Goal: Information Seeking & Learning: Learn about a topic

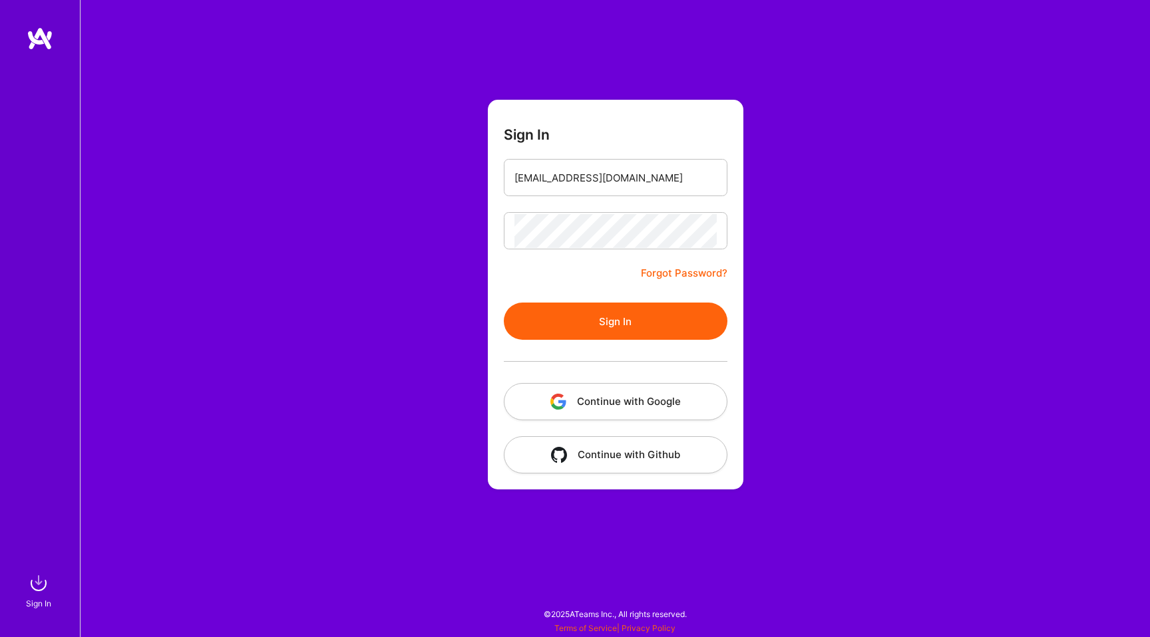
click at [570, 302] on form "Sign In [EMAIL_ADDRESS][DOMAIN_NAME] Forgot Password? Sign In Continue with Goo…" at bounding box center [615, 295] width 255 height 390
click at [570, 313] on button "Sign In" at bounding box center [616, 321] width 224 height 37
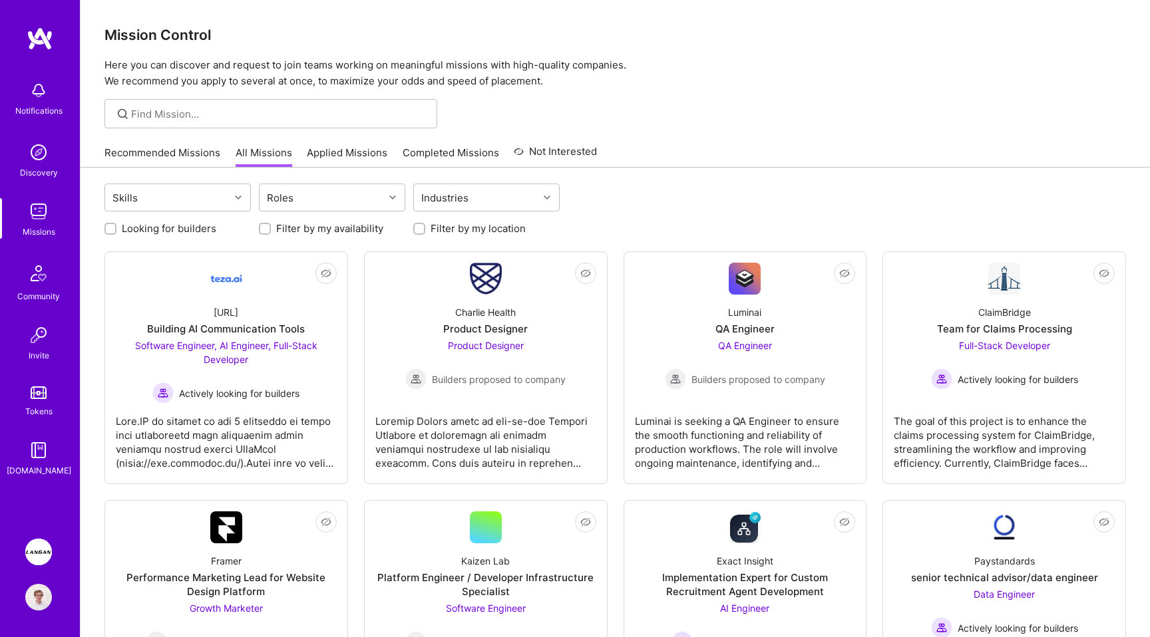
click at [326, 148] on link "Applied Missions" at bounding box center [347, 157] width 81 height 22
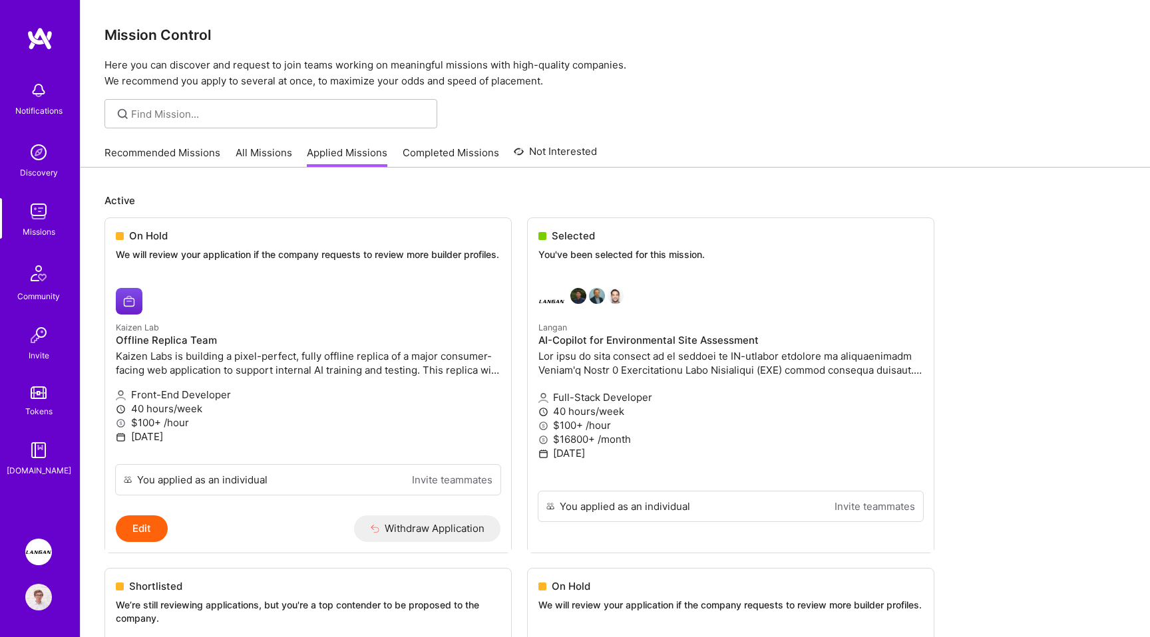
click at [37, 52] on div "Notifications Discovery Missions Community Invite Tokens [DOMAIN_NAME]" at bounding box center [40, 274] width 80 height 494
click at [721, 260] on ul "On Hold We will review your application if the company requests to review more …" at bounding box center [614, 594] width 1021 height 753
click at [37, 546] on img at bounding box center [38, 552] width 27 height 27
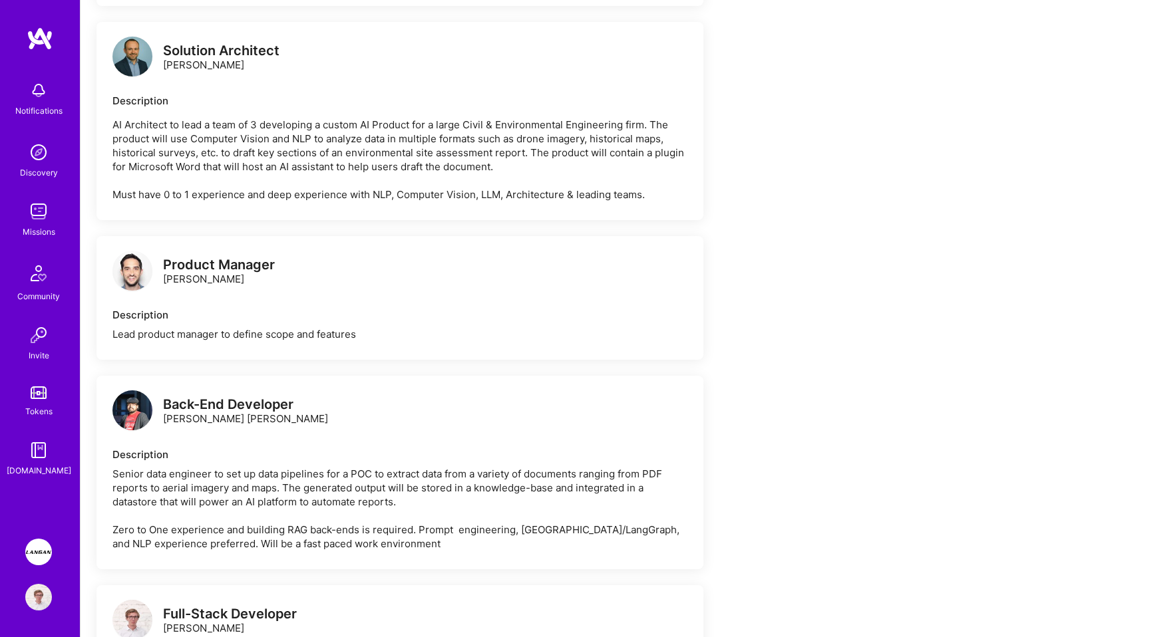
scroll to position [526, 0]
click at [297, 339] on div "Description Lead product manager to define scope and features" at bounding box center [399, 323] width 575 height 33
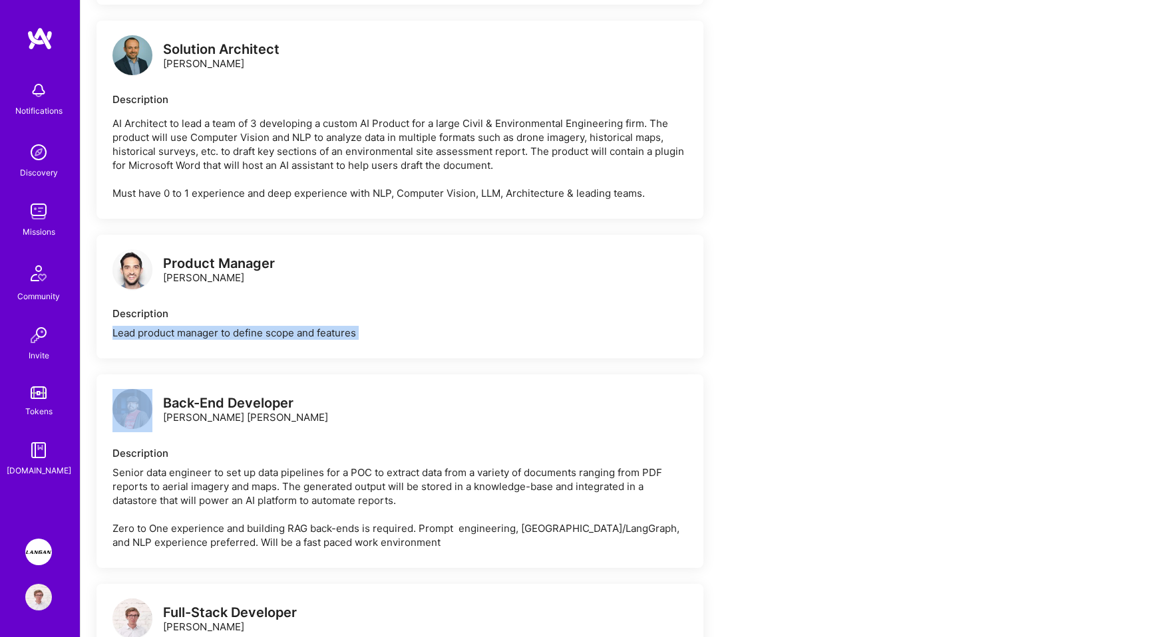
click at [320, 340] on div "Lead product manager to define scope and features" at bounding box center [399, 333] width 575 height 14
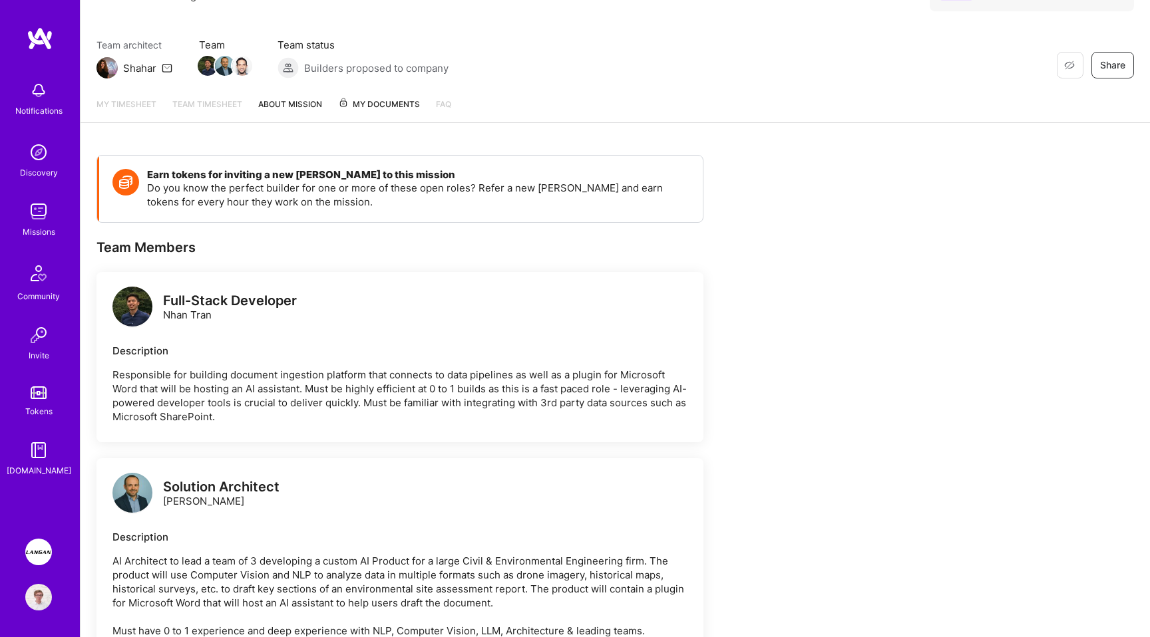
scroll to position [0, 0]
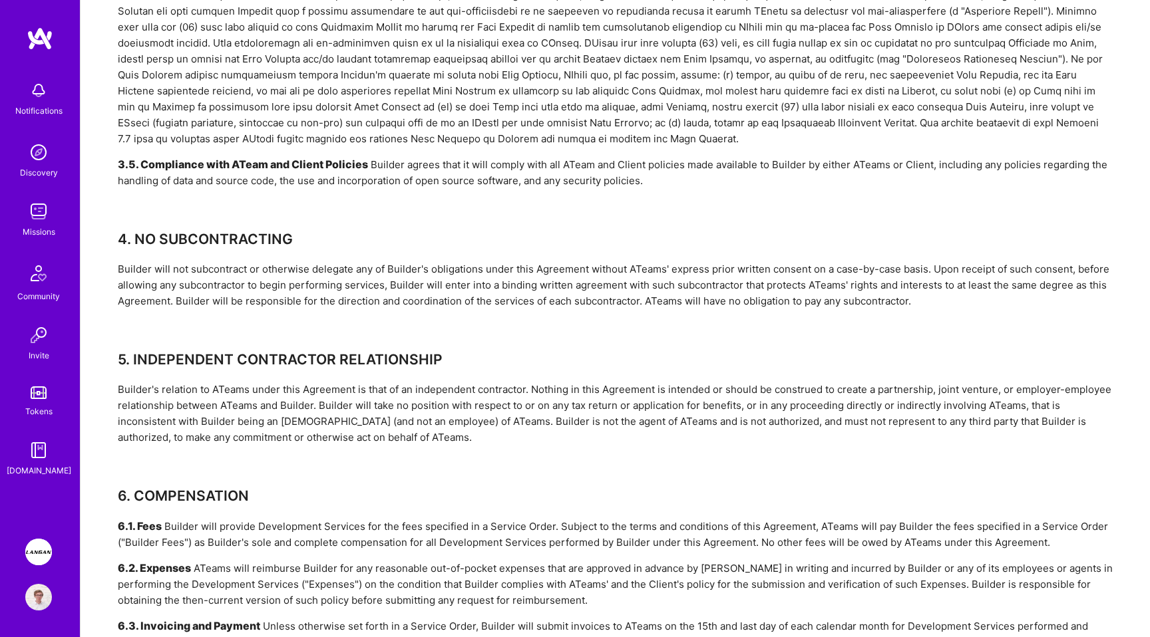
scroll to position [1751, 0]
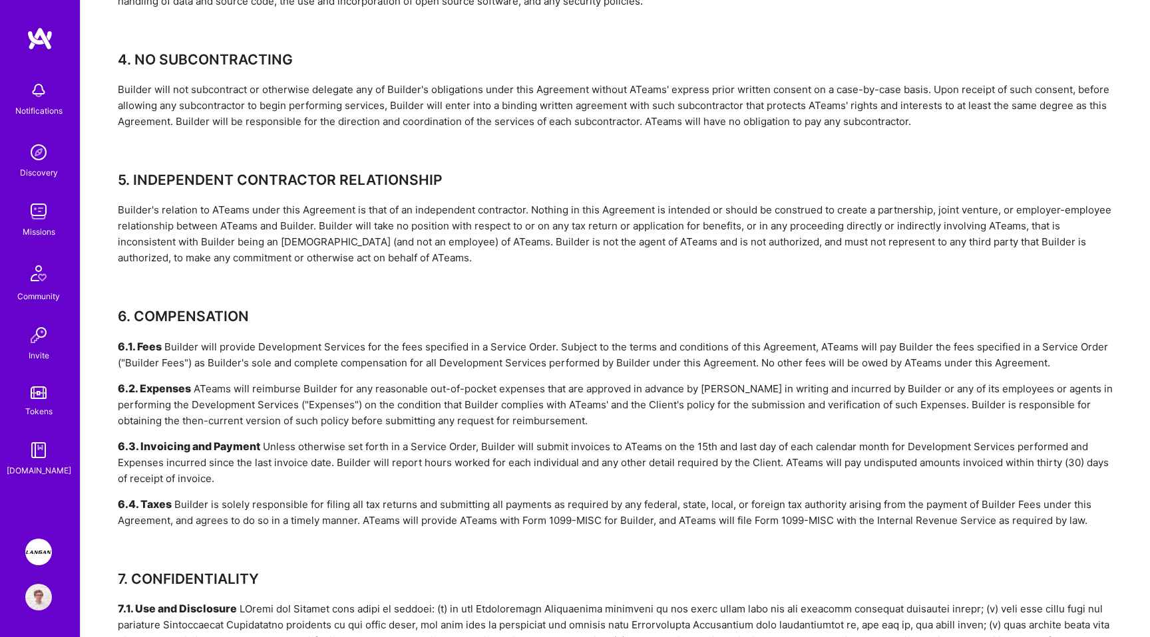
scroll to position [1871, 0]
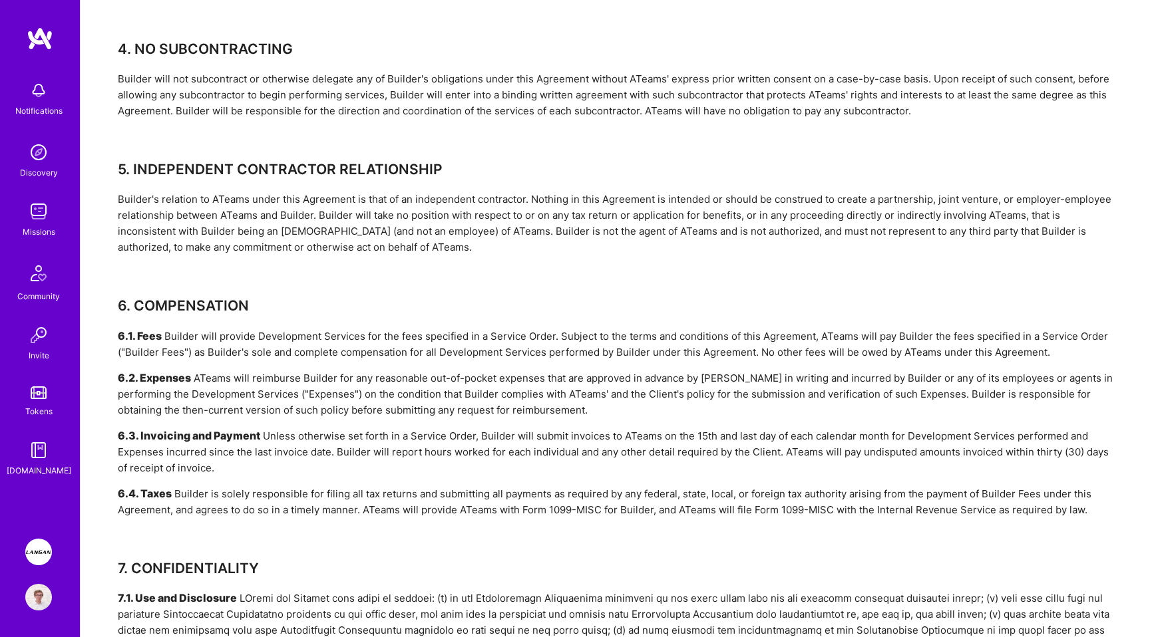
click at [339, 161] on h3 "5. INDEPENDENT CONTRACTOR RELATIONSHIP" at bounding box center [615, 169] width 995 height 17
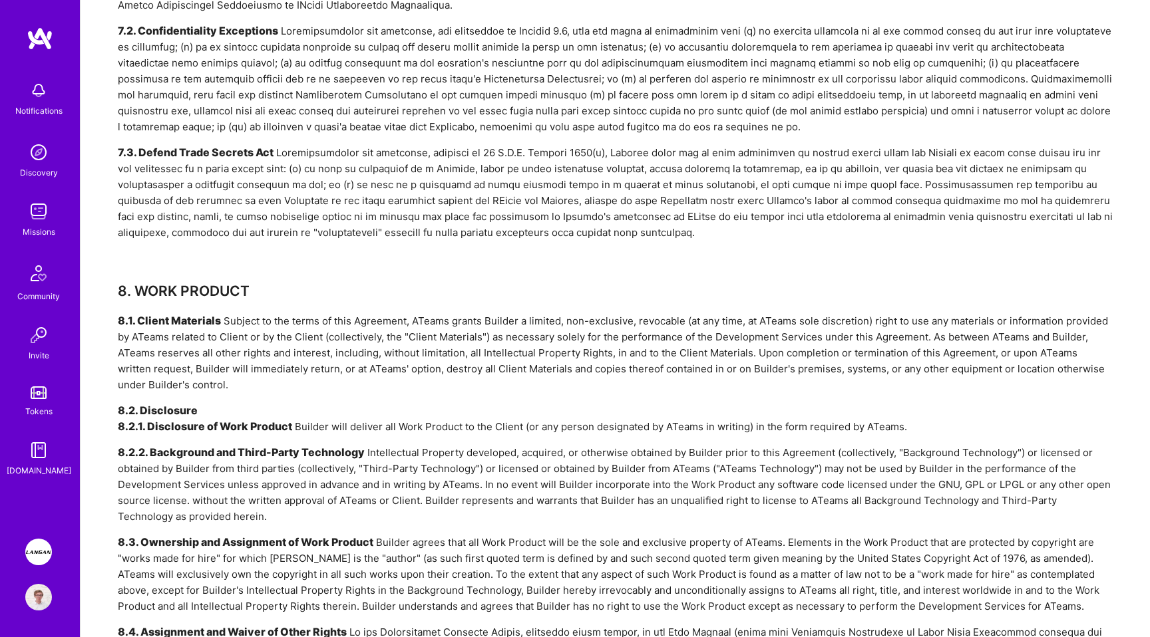
scroll to position [2825, 0]
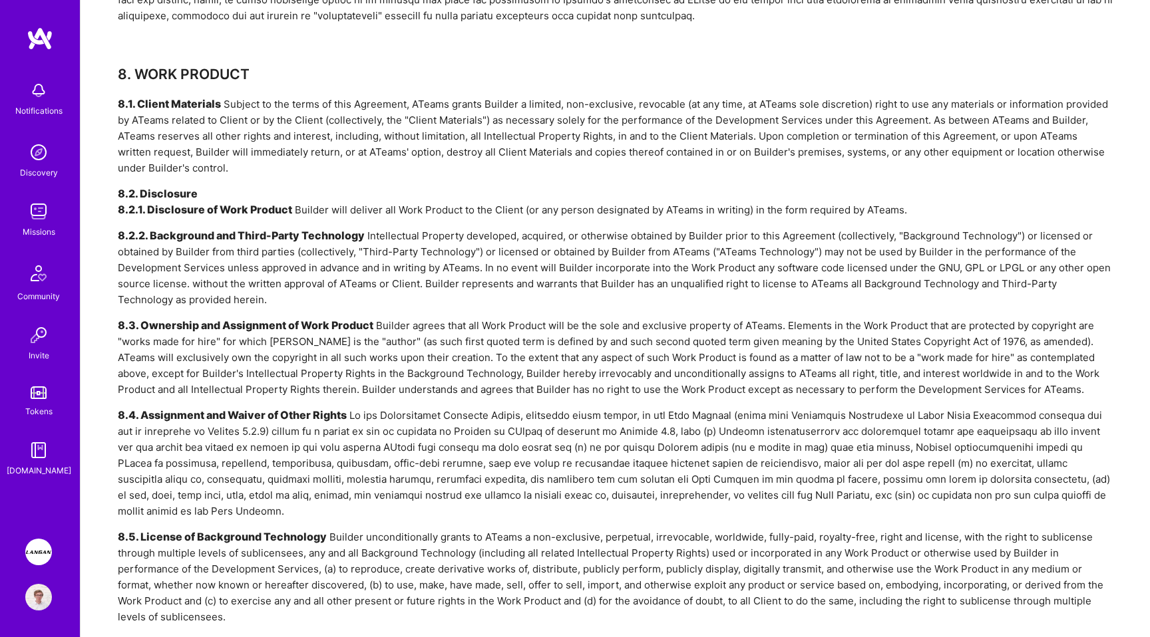
click at [279, 131] on div "8.1. Client Materials Subject to the terms of this Agreement, ATeams grants Bui…" at bounding box center [615, 136] width 995 height 80
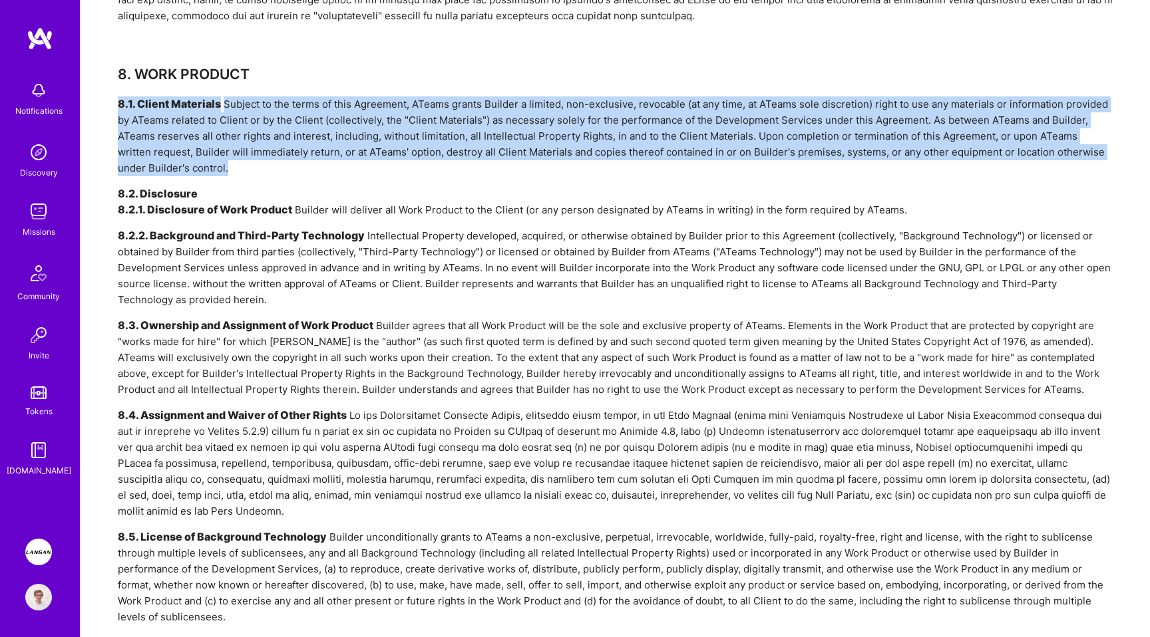
click at [293, 229] on h5 "8.2.2. Background and Third-Party Technology" at bounding box center [241, 235] width 247 height 13
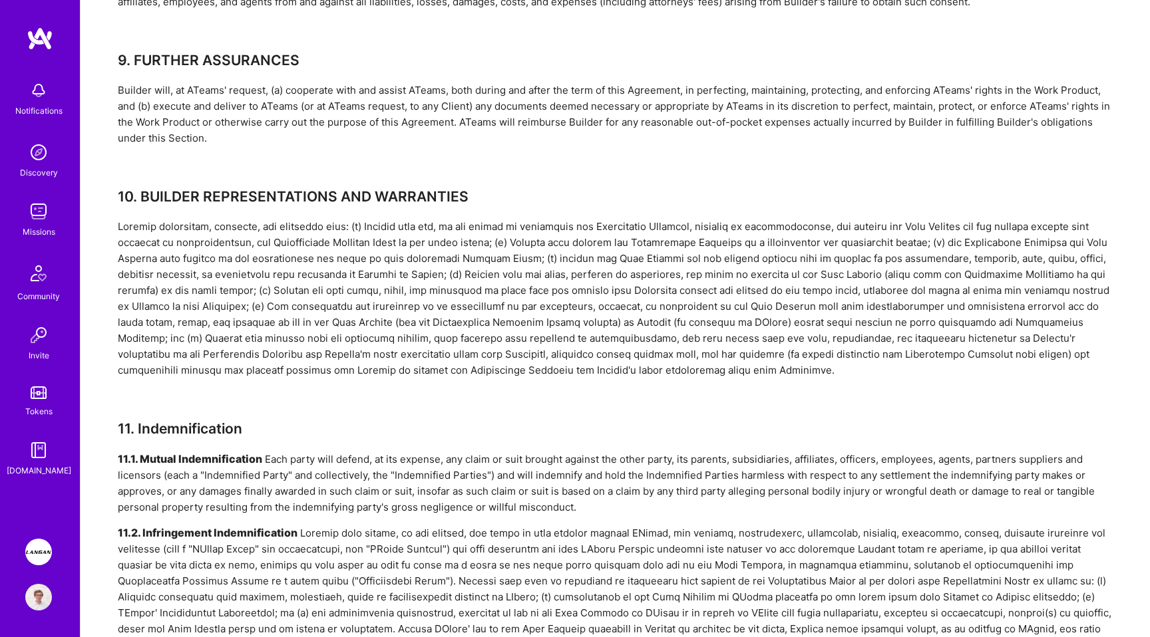
scroll to position [3504, 0]
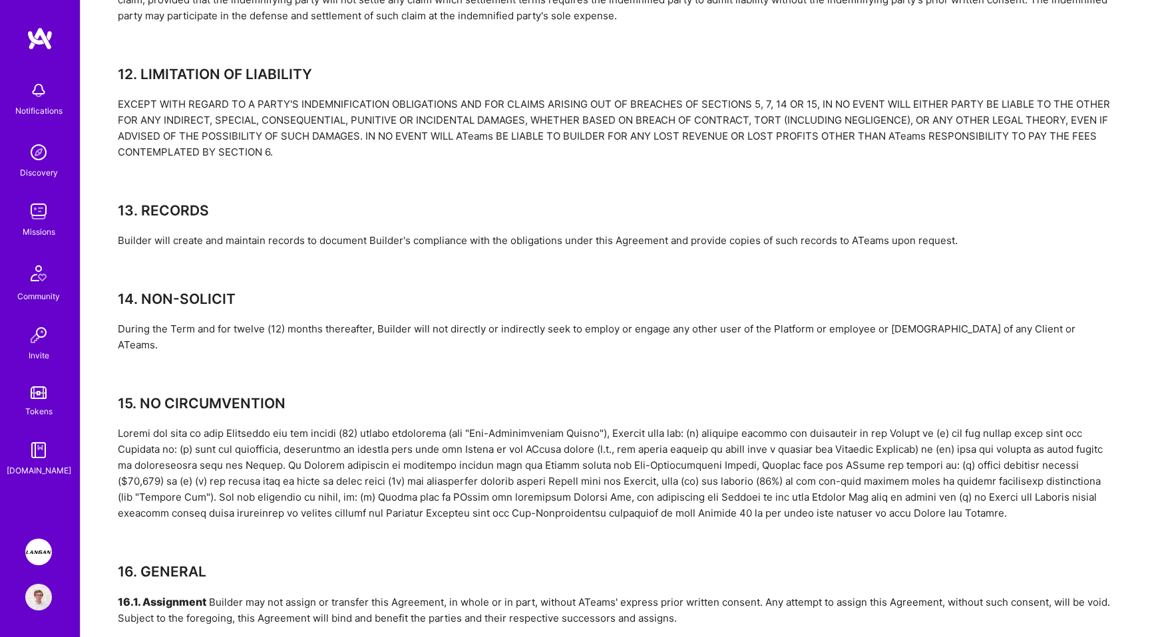
scroll to position [4338, 0]
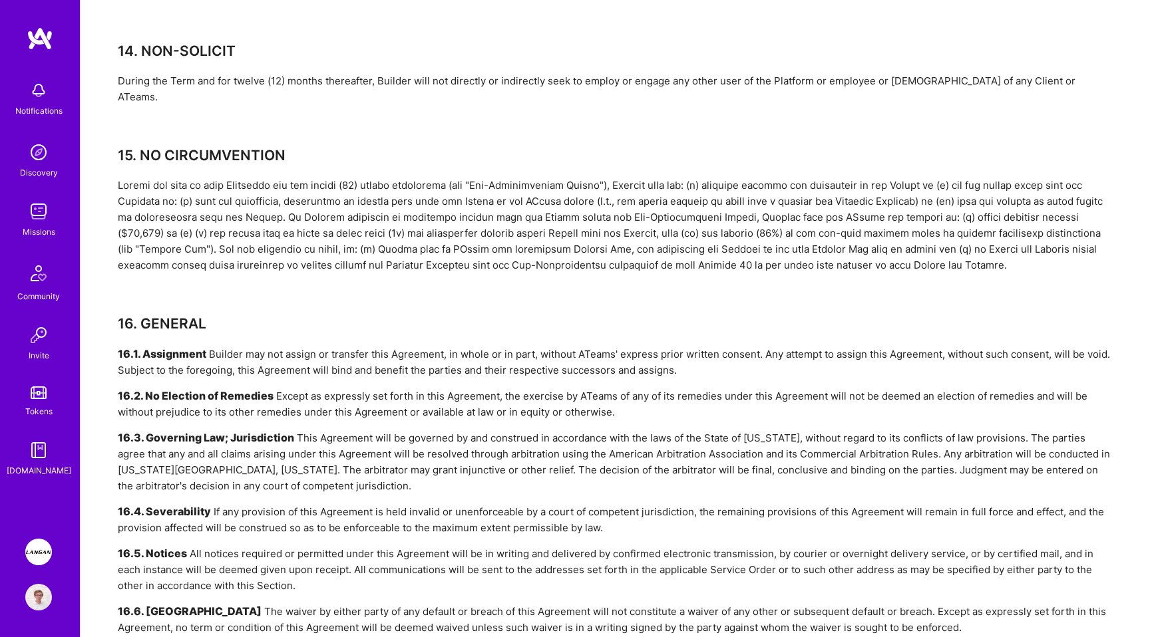
scroll to position [4563, 0]
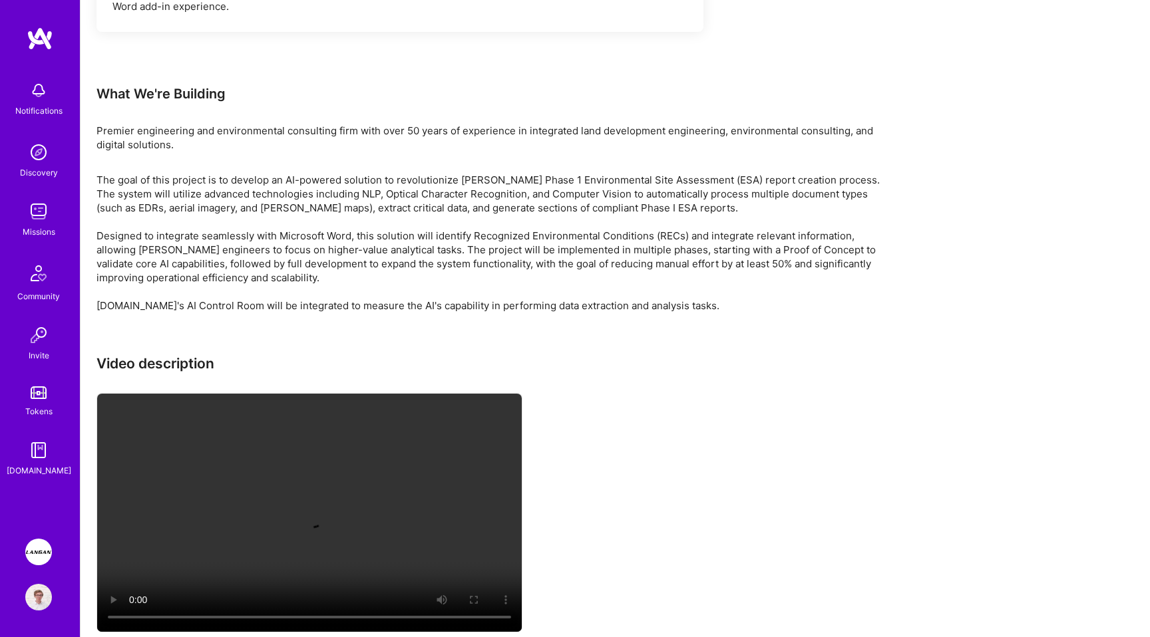
scroll to position [1955, 0]
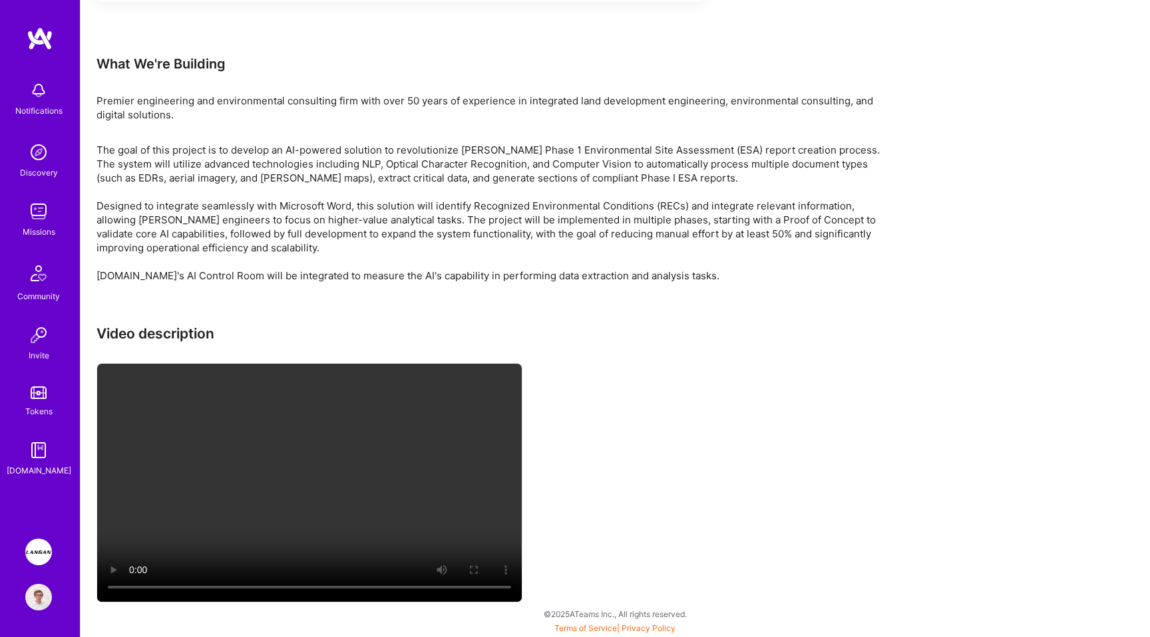
click at [377, 231] on p "The goal of this project is to develop an AI-powered solution to revolutionize …" at bounding box center [495, 213] width 798 height 140
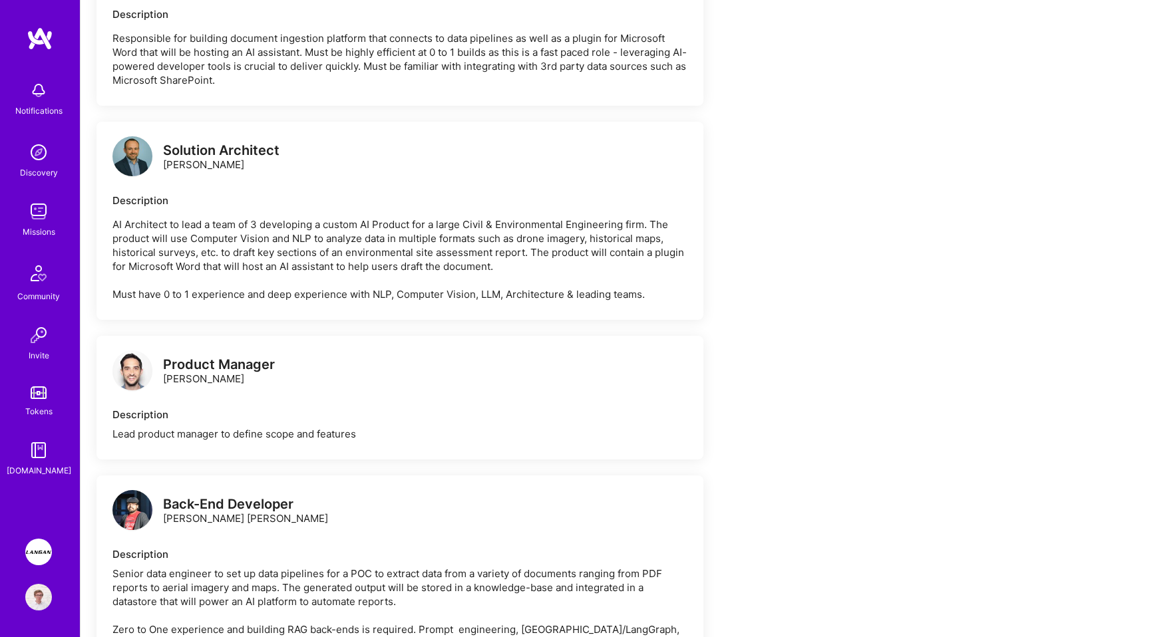
scroll to position [503, 0]
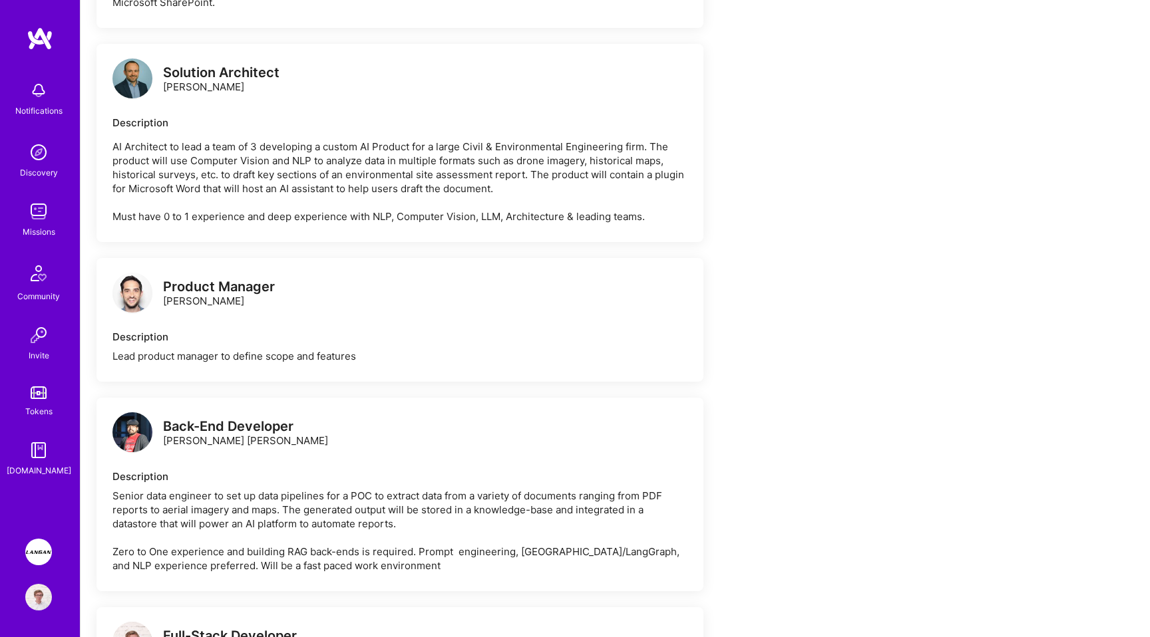
click at [145, 83] on img at bounding box center [132, 79] width 40 height 40
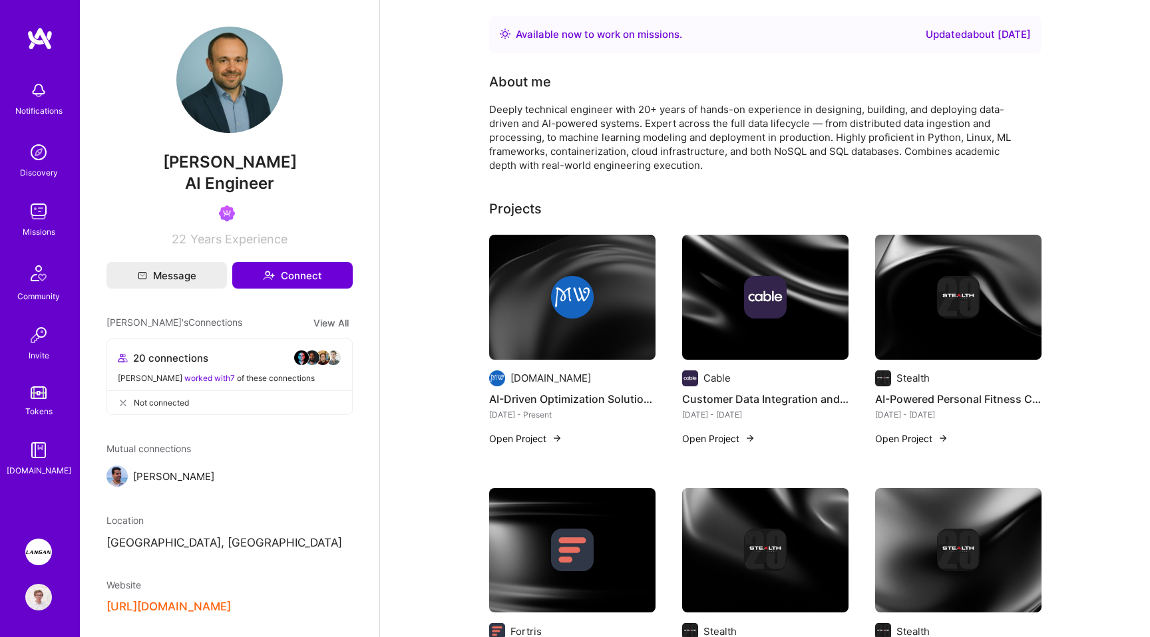
click at [45, 33] on img at bounding box center [40, 39] width 27 height 24
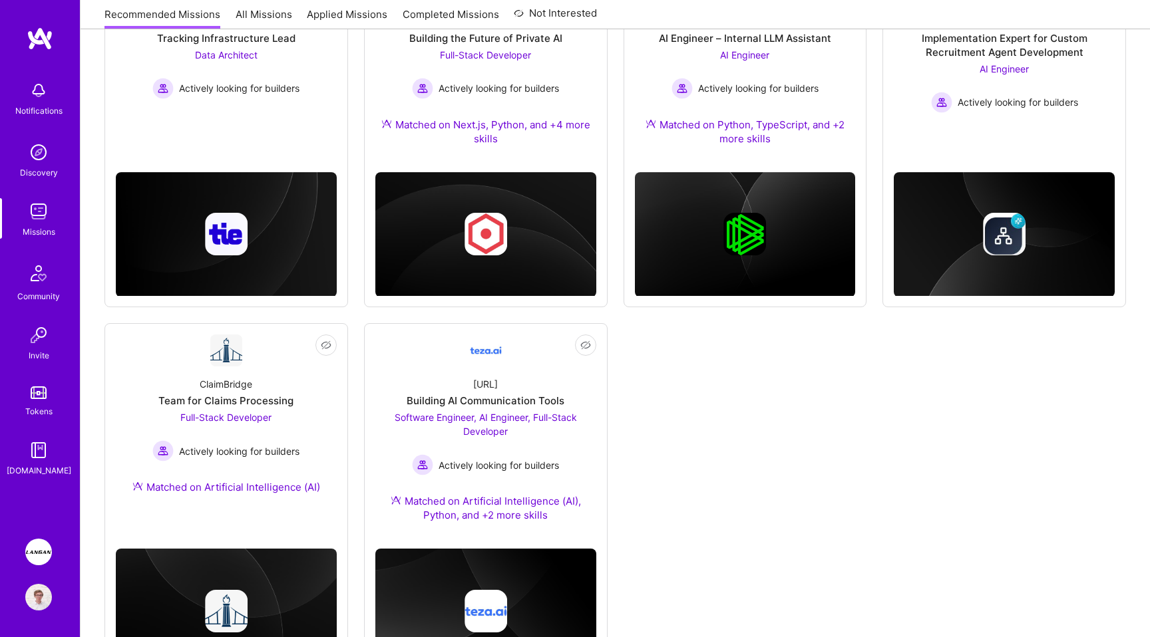
scroll to position [706, 0]
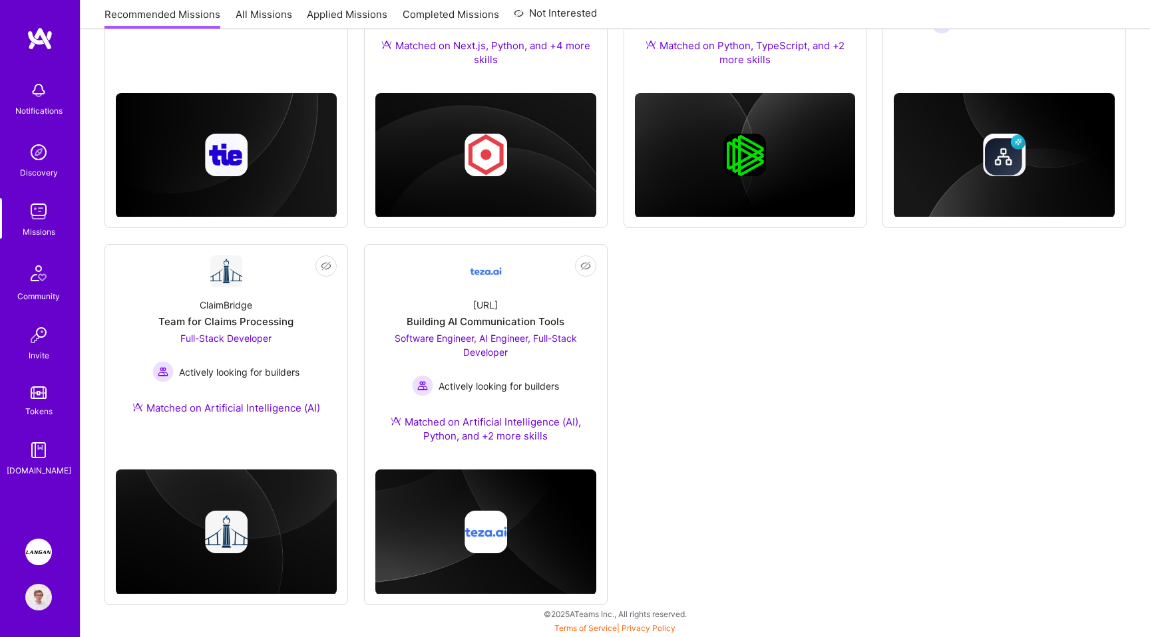
click at [713, 313] on div "Not Interested Kraken Delivery and Migration Agentic Platform AI Engineer Activ…" at bounding box center [614, 61] width 1021 height 1087
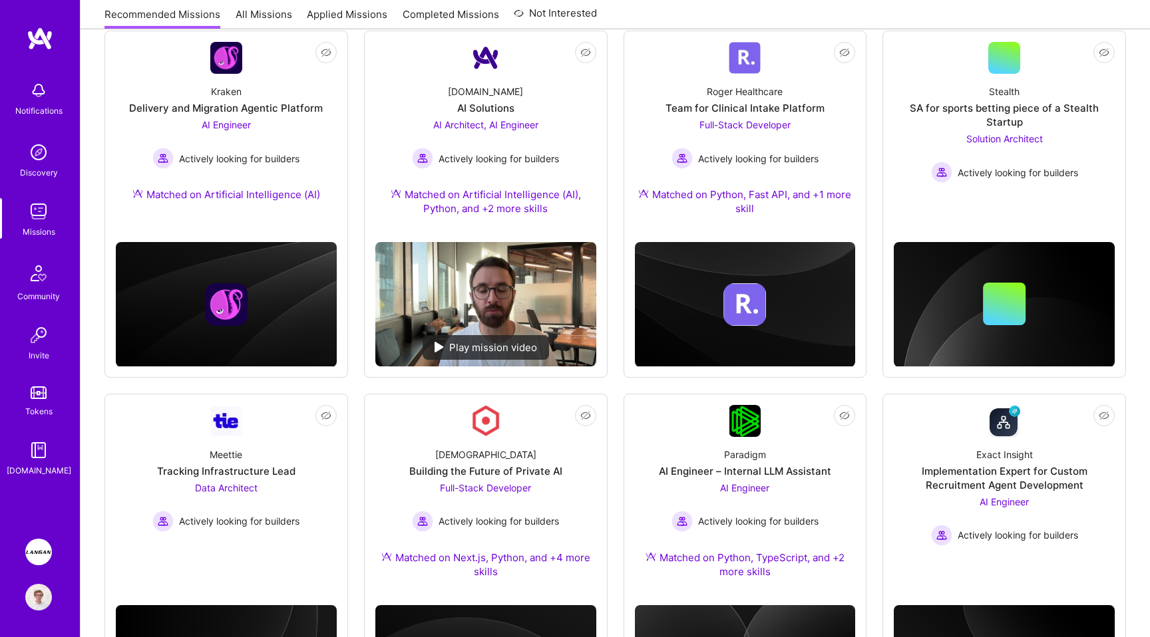
scroll to position [0, 0]
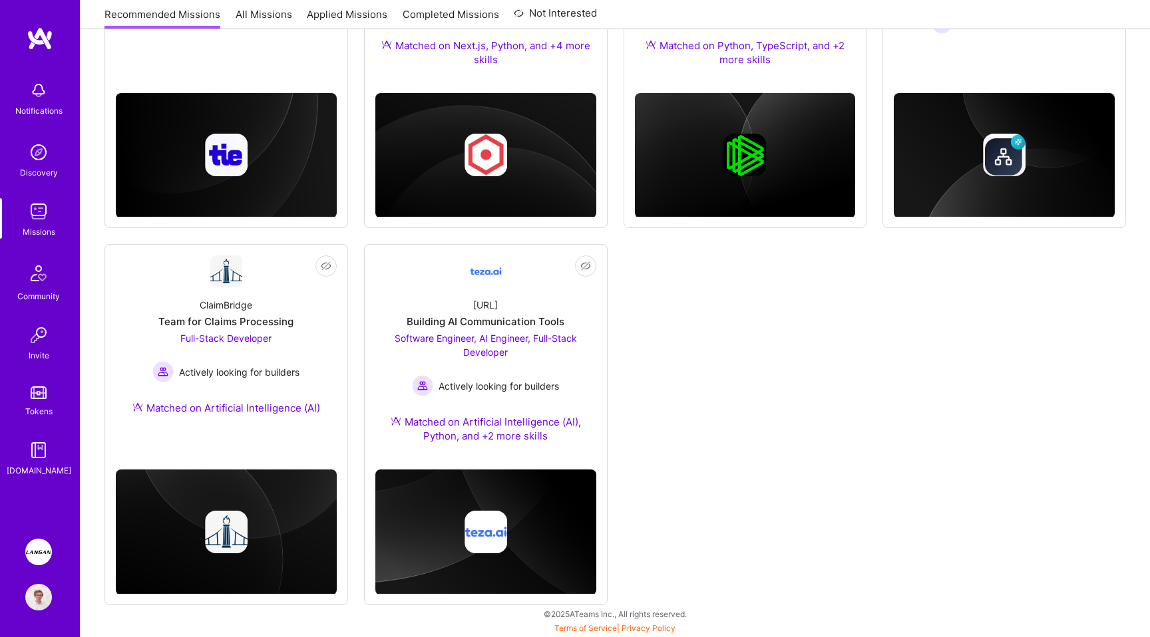
click at [651, 330] on div "Not Interested Kraken Delivery and Migration Agentic Platform AI Engineer Activ…" at bounding box center [614, 61] width 1021 height 1087
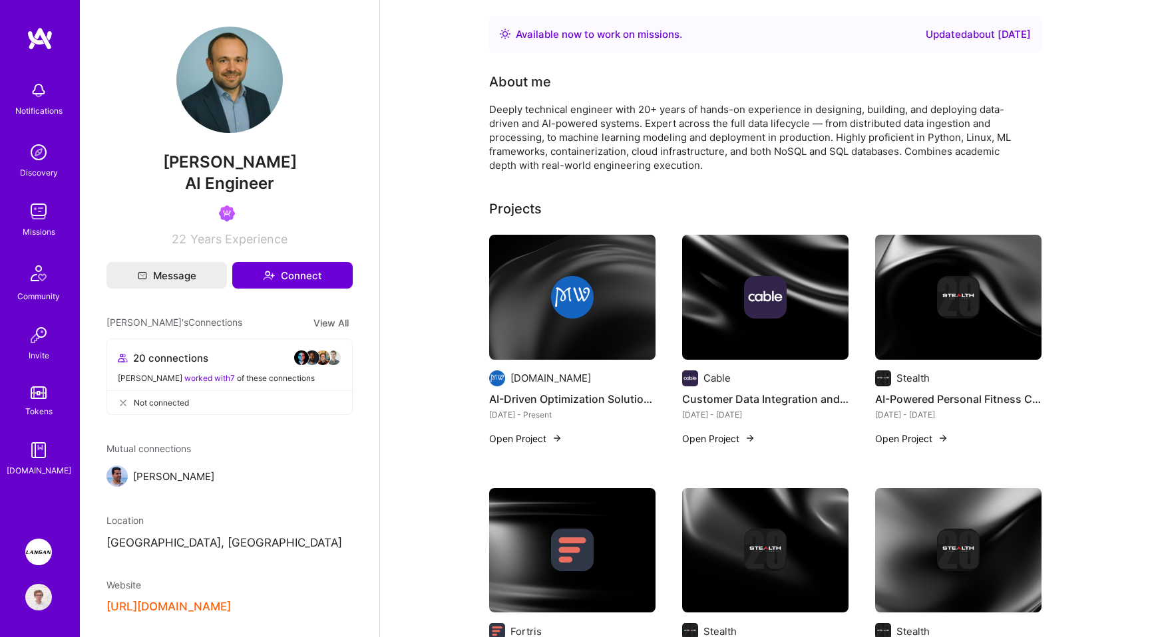
click at [36, 553] on img at bounding box center [38, 552] width 27 height 27
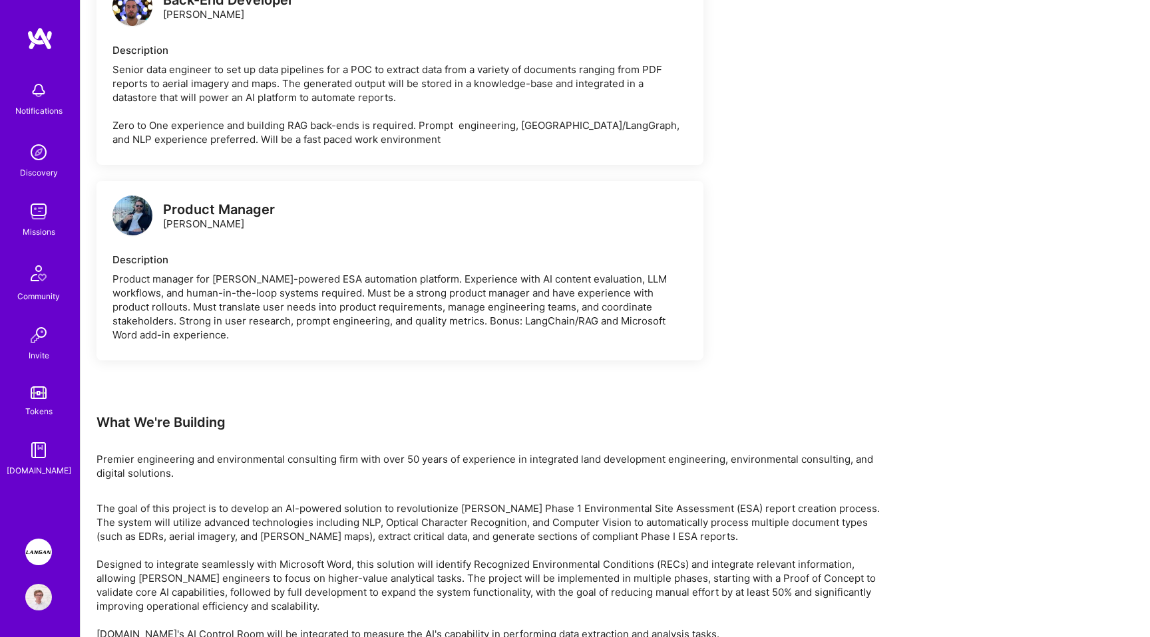
scroll to position [1544, 0]
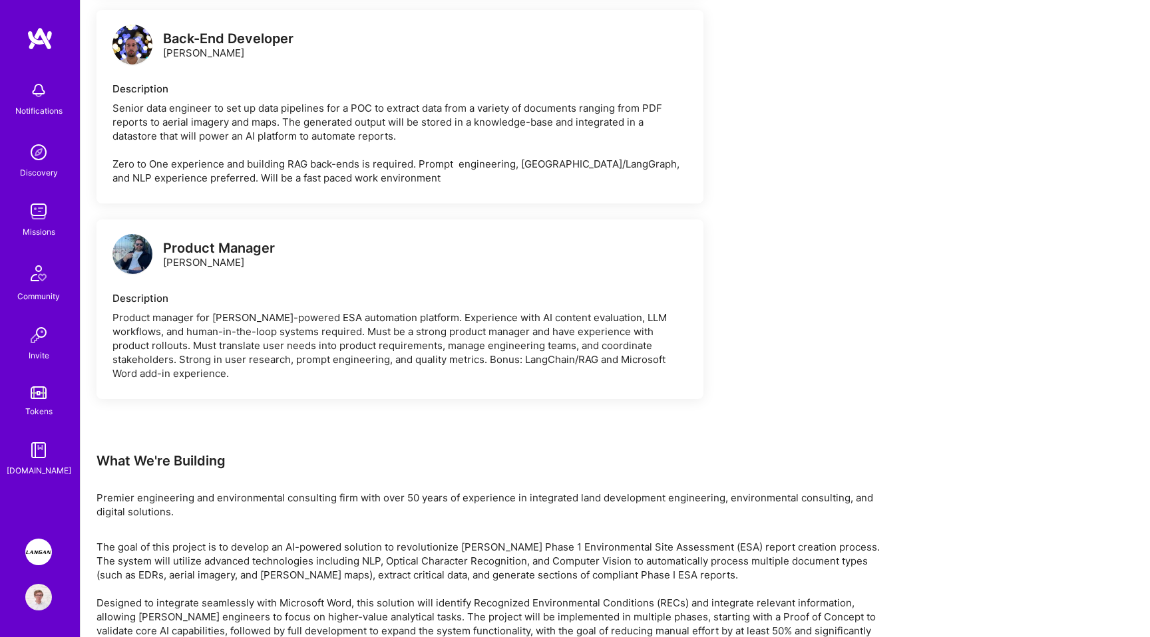
click at [458, 334] on div "Product manager for [PERSON_NAME]-powered ESA automation platform. Experience w…" at bounding box center [399, 346] width 575 height 70
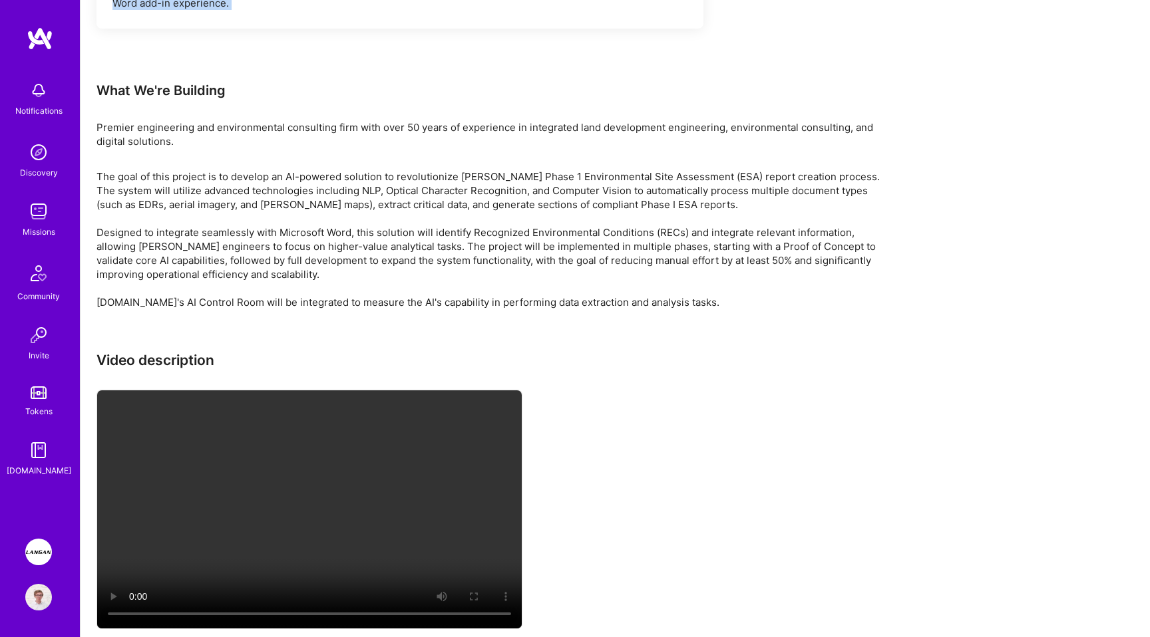
scroll to position [1955, 0]
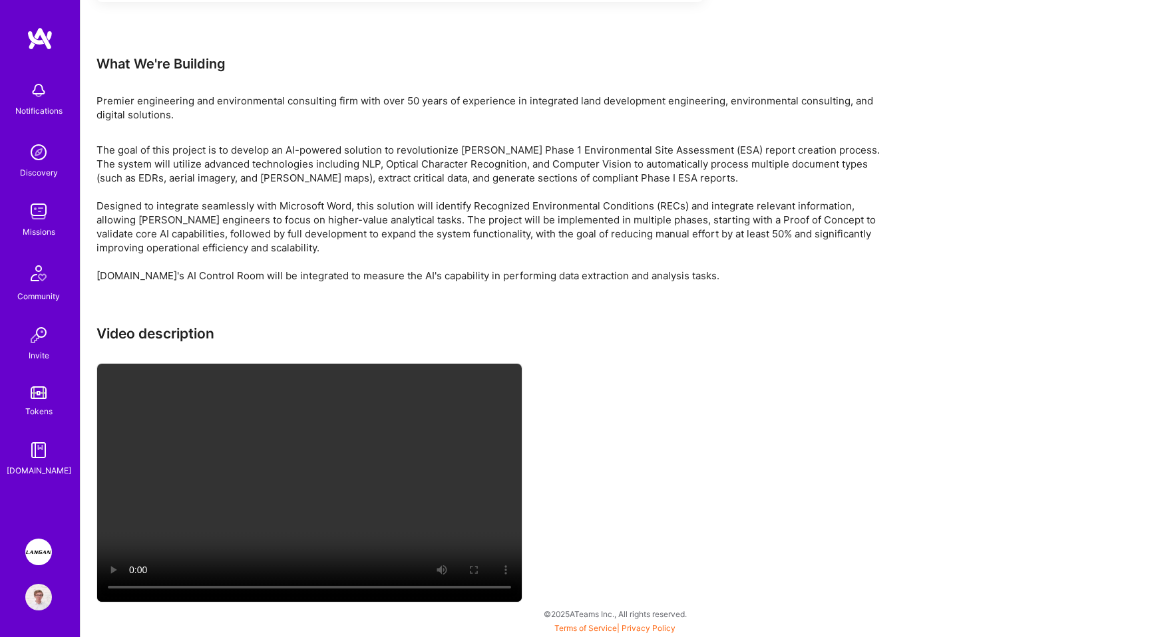
click at [536, 224] on p "The goal of this project is to develop an AI-powered solution to revolutionize …" at bounding box center [495, 213] width 798 height 140
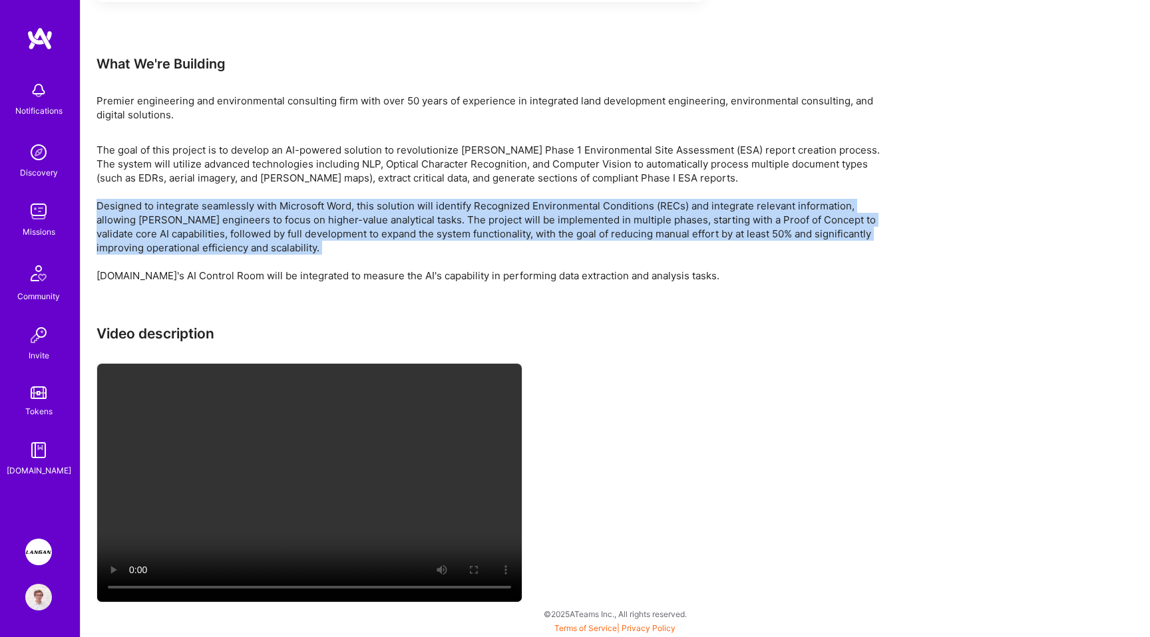
click at [531, 144] on p "The goal of this project is to develop an AI-powered solution to revolutionize …" at bounding box center [495, 213] width 798 height 140
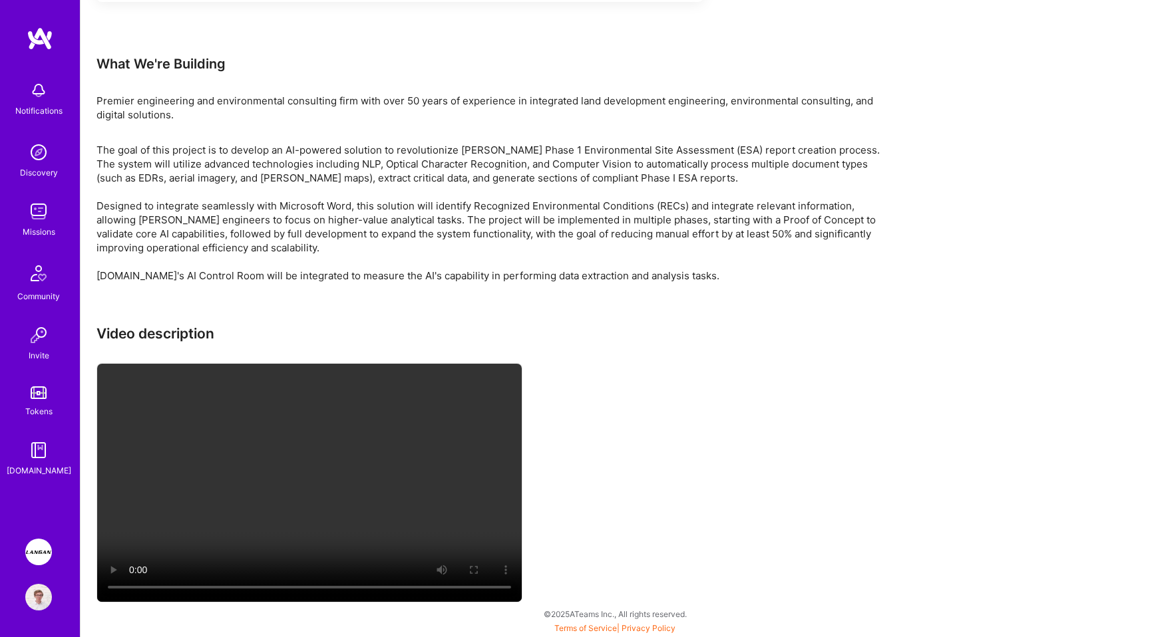
click at [531, 144] on p "The goal of this project is to develop an AI-powered solution to revolutionize …" at bounding box center [495, 213] width 798 height 140
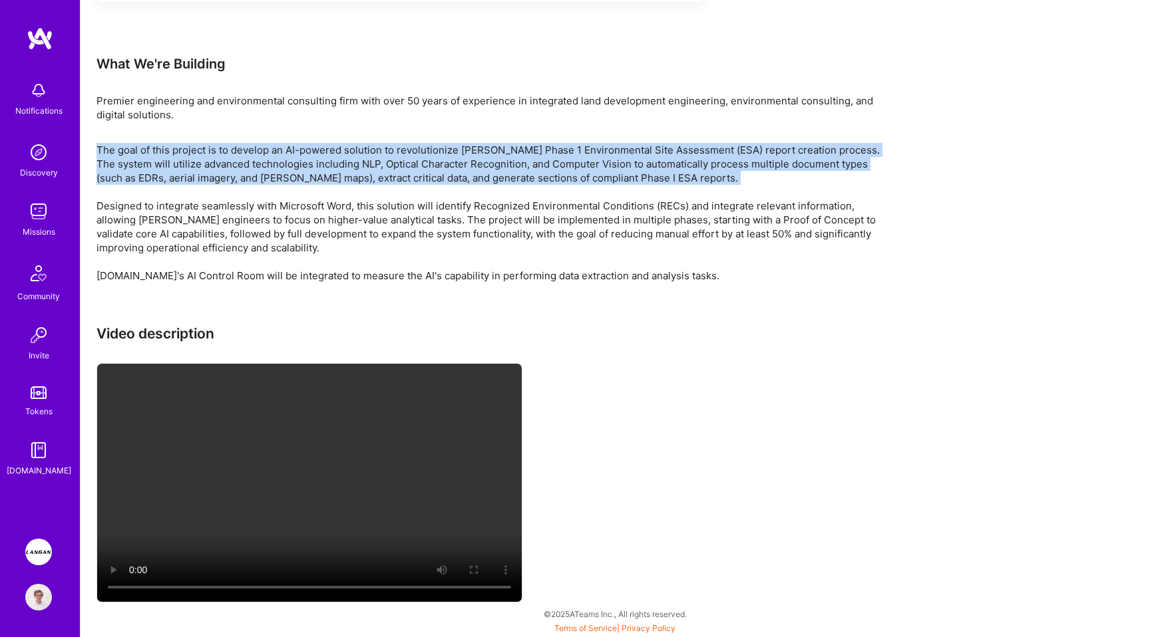
click at [700, 401] on div "Video description" at bounding box center [495, 465] width 798 height 280
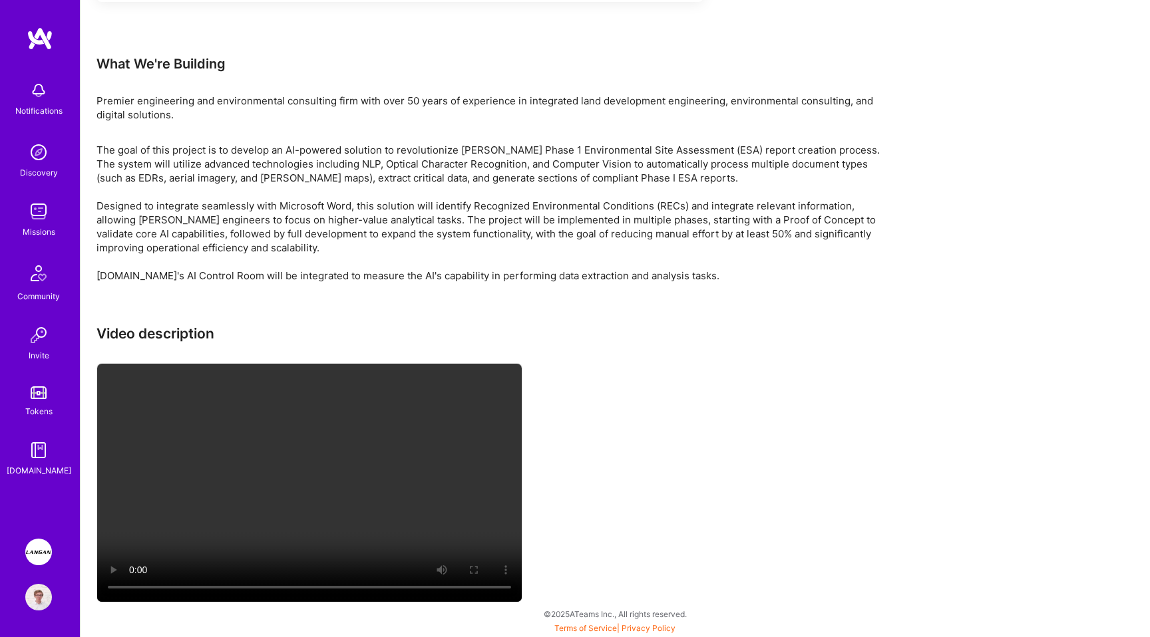
click at [40, 32] on img at bounding box center [40, 39] width 27 height 24
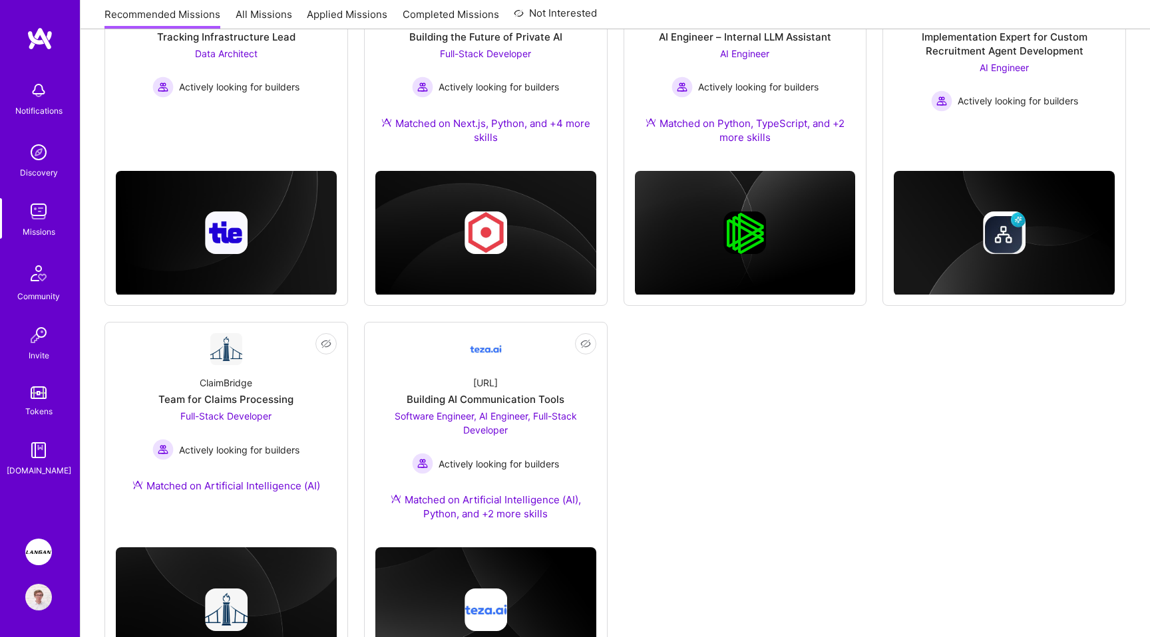
scroll to position [706, 0]
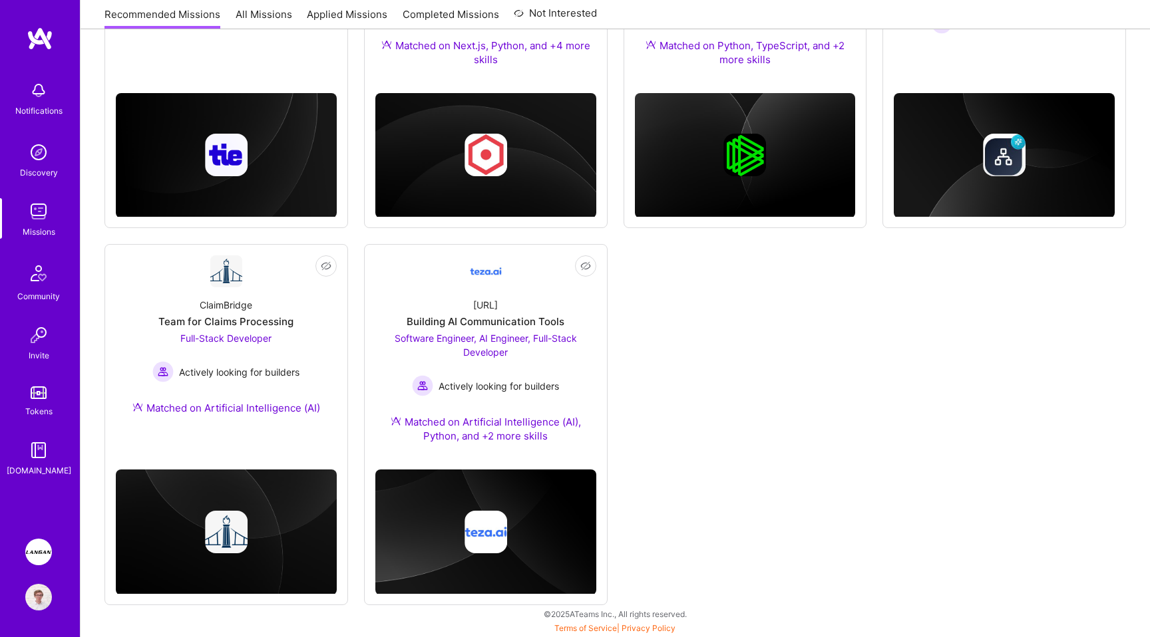
click at [653, 275] on div "Not Interested Kraken Delivery and Migration Agentic Platform AI Engineer Activ…" at bounding box center [614, 61] width 1021 height 1087
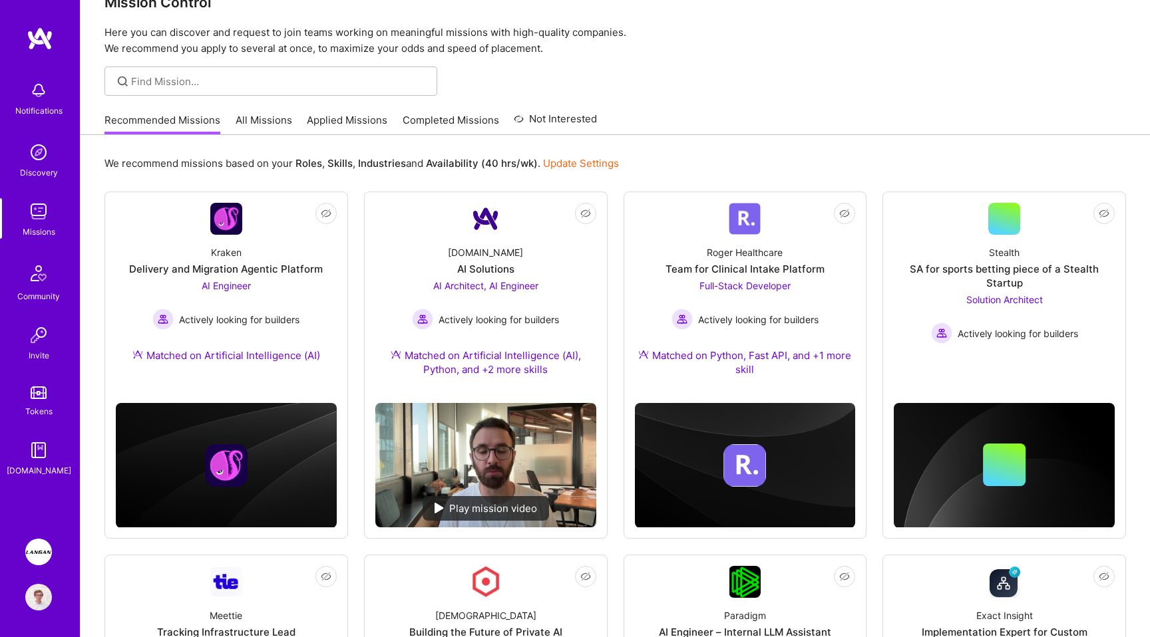
scroll to position [0, 0]
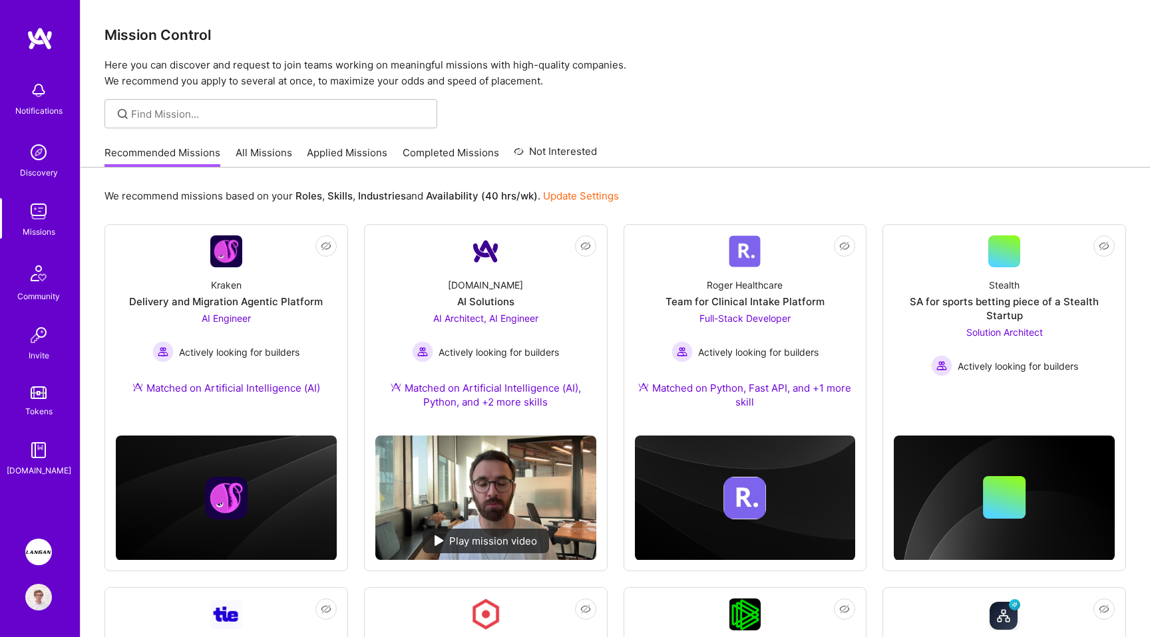
click at [24, 562] on link "[PERSON_NAME]: AI-Copilot for Environmental Site Assessment" at bounding box center [38, 552] width 33 height 27
